Goal: Task Accomplishment & Management: Complete application form

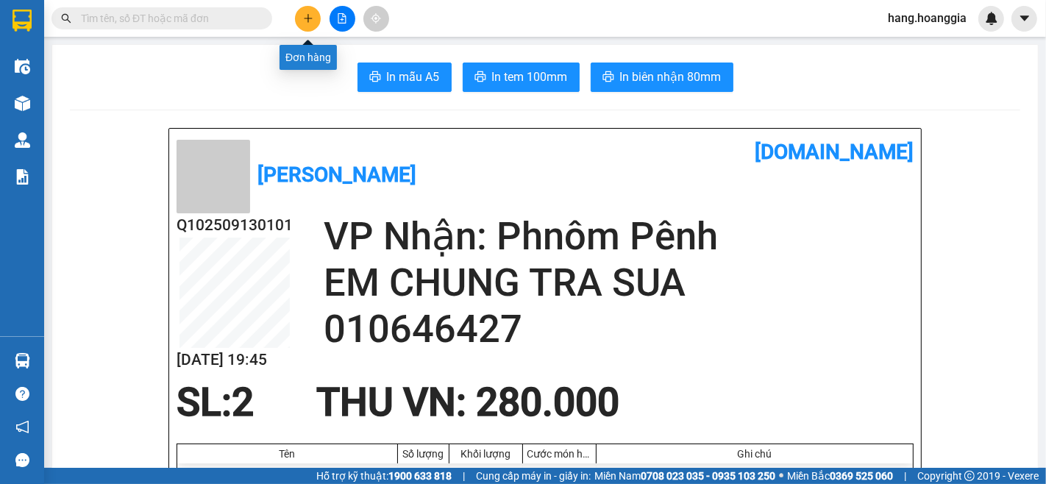
click at [300, 13] on button at bounding box center [308, 19] width 26 height 26
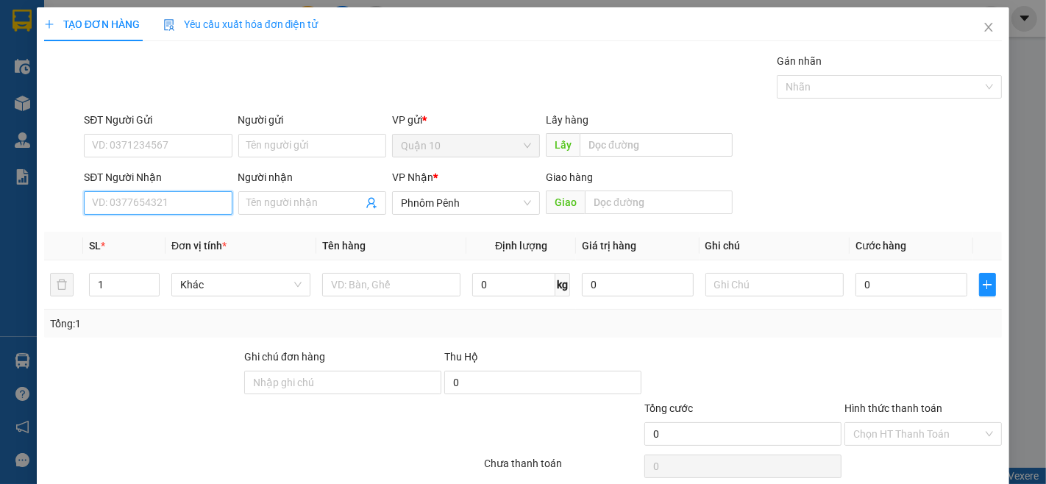
click at [127, 215] on input "SĐT Người Nhận" at bounding box center [158, 203] width 148 height 24
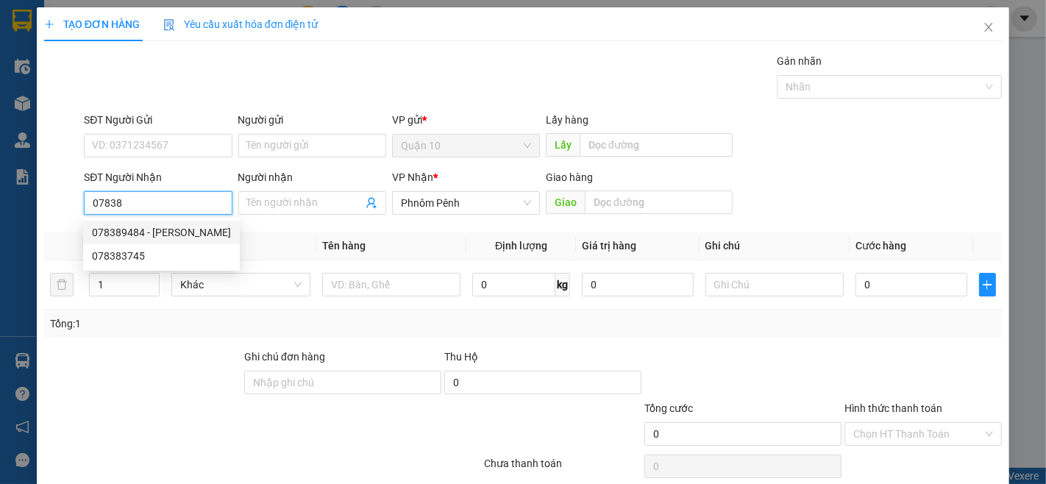
click at [131, 236] on div "078389484 - [PERSON_NAME]" at bounding box center [161, 232] width 139 height 16
type input "078389484"
type input "[PERSON_NAME]"
type input "200.000"
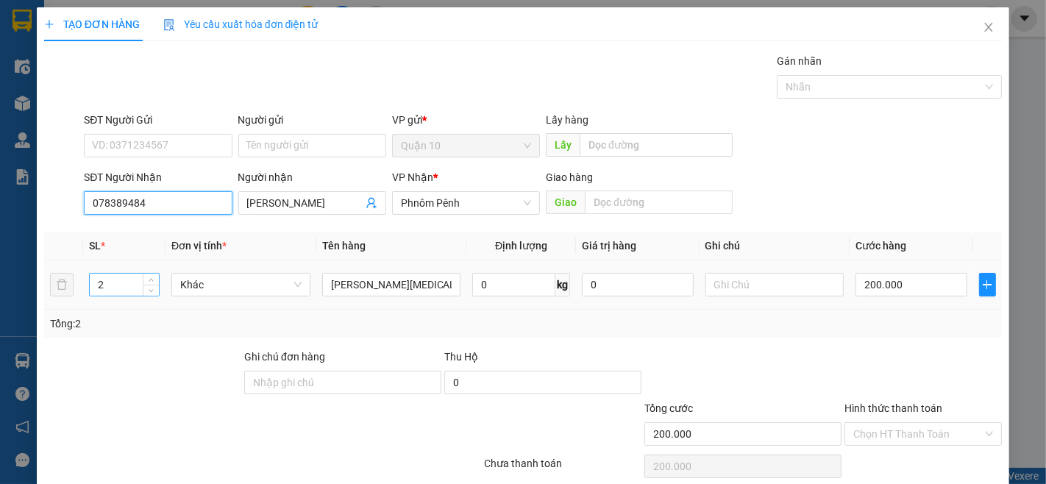
type input "078389484"
click at [116, 291] on input "2" at bounding box center [124, 285] width 69 height 22
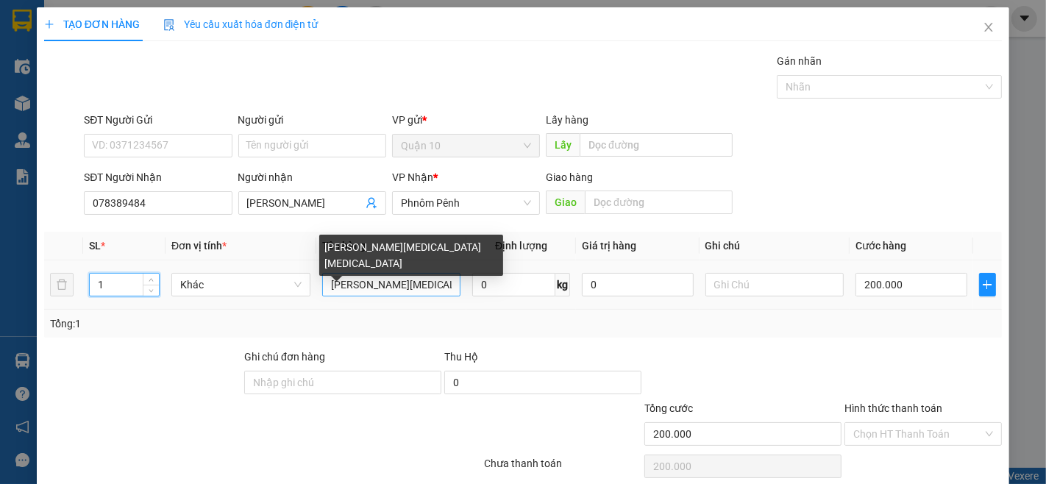
type input "1"
click at [428, 287] on input "[PERSON_NAME][MEDICAL_DATA][MEDICAL_DATA]" at bounding box center [391, 285] width 139 height 24
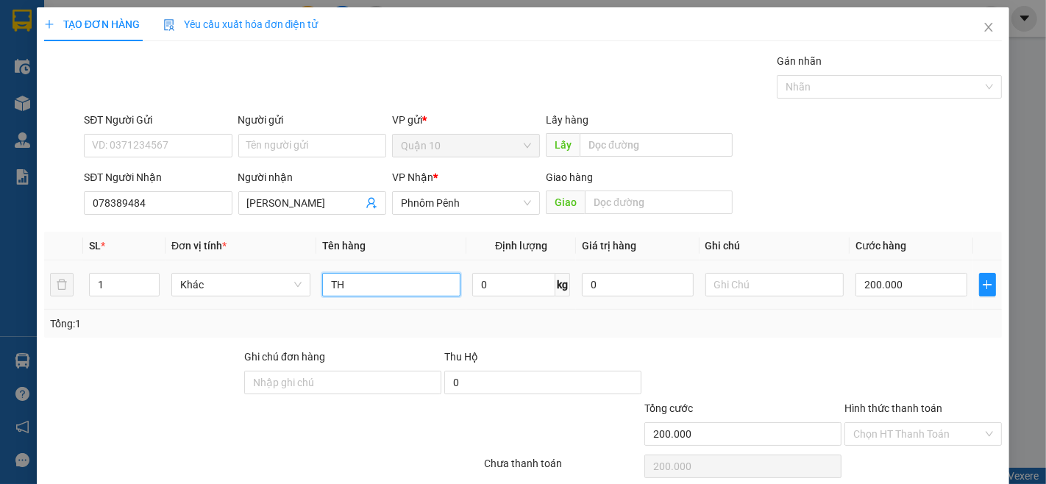
type input "T"
type input "CUC"
click at [926, 280] on input "200.000" at bounding box center [911, 285] width 111 height 24
type input "0"
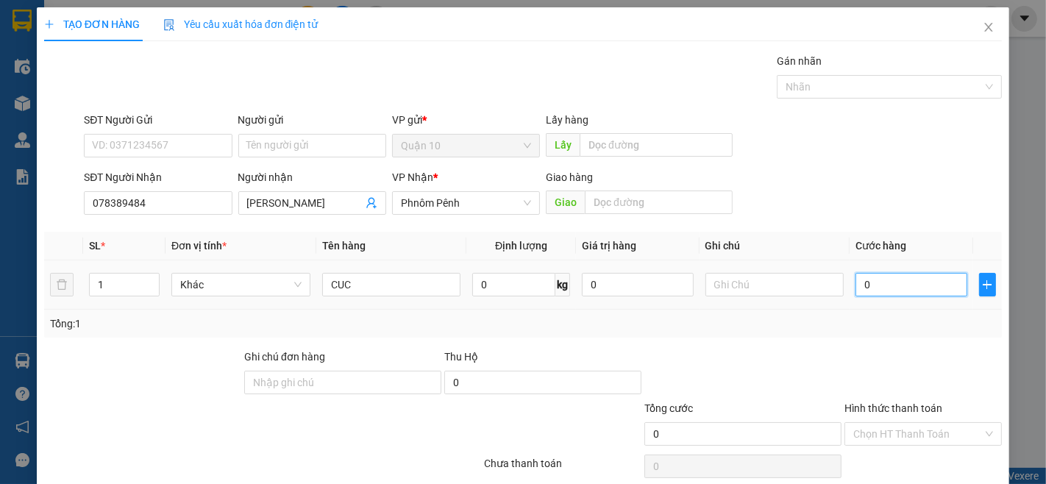
type input "0"
click at [879, 287] on input "0" at bounding box center [911, 285] width 111 height 24
type input "3"
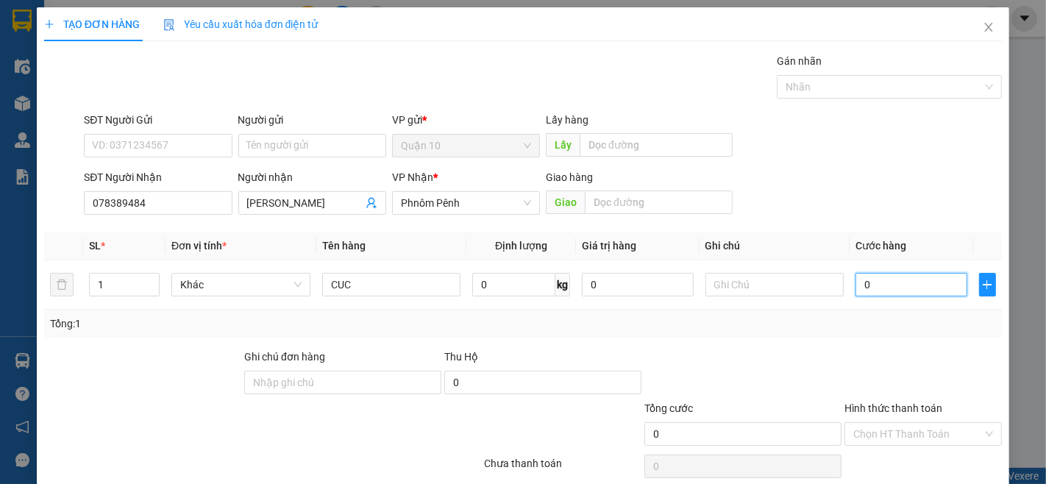
type input "3"
type input "30"
type input "300"
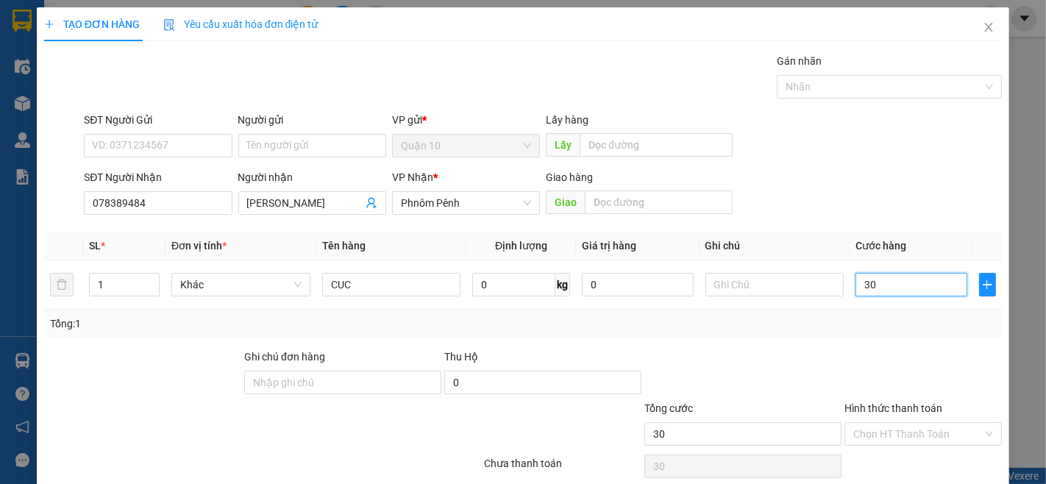
type input "300"
type input "300.000"
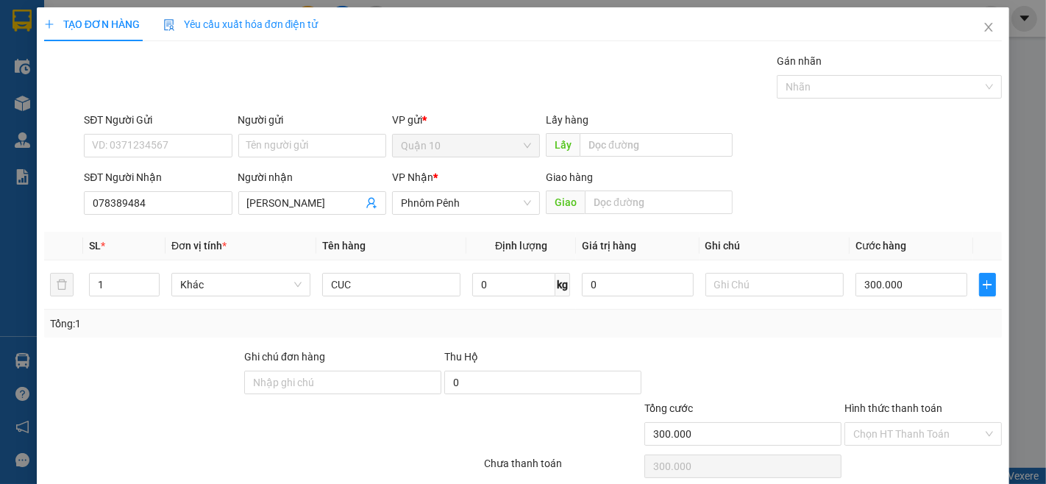
click at [893, 409] on label "Hình thức thanh toán" at bounding box center [894, 408] width 98 height 12
click at [893, 423] on input "Hình thức thanh toán" at bounding box center [919, 434] width 130 height 22
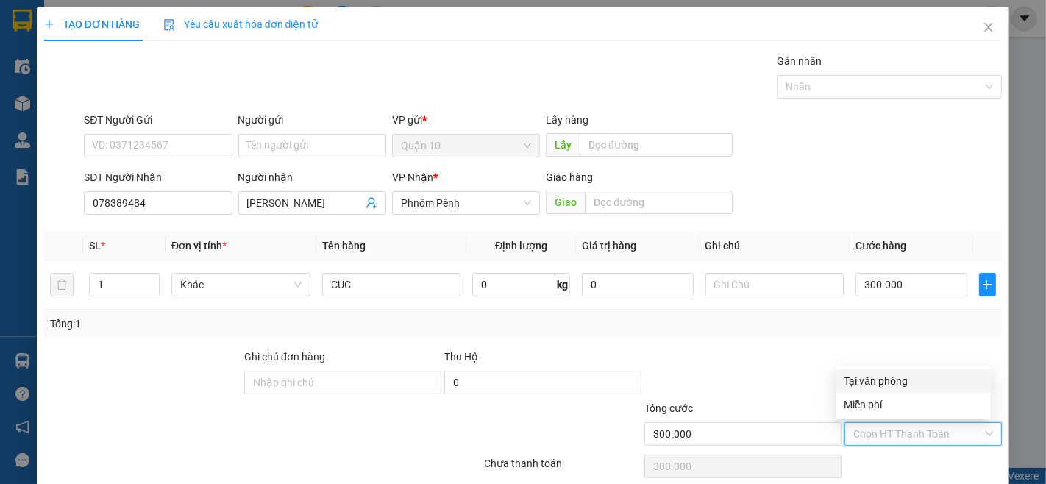
click at [890, 380] on div "Tại văn phòng" at bounding box center [914, 381] width 138 height 16
type input "0"
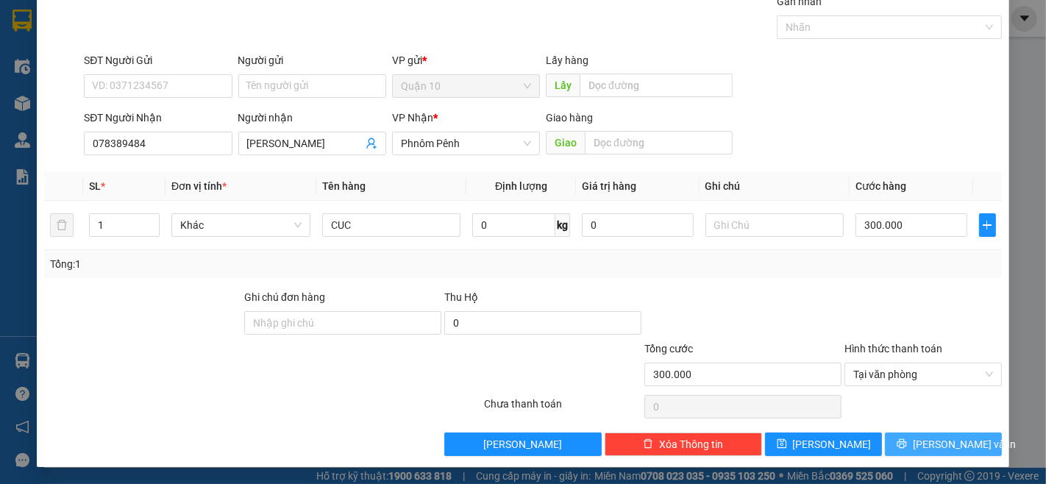
click at [953, 443] on span "[PERSON_NAME] và In" at bounding box center [964, 444] width 103 height 16
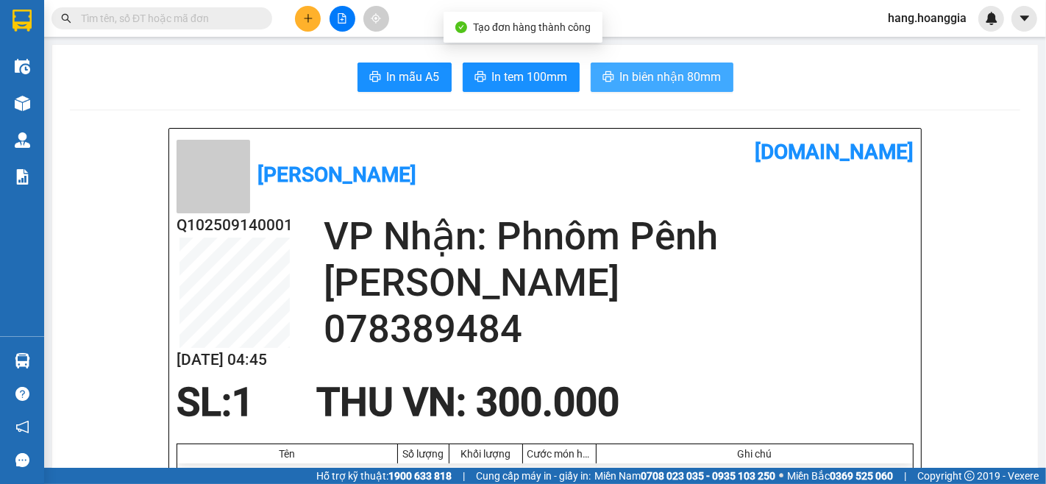
click at [663, 77] on span "In biên nhận 80mm" at bounding box center [671, 77] width 102 height 18
